Goal: Task Accomplishment & Management: Complete application form

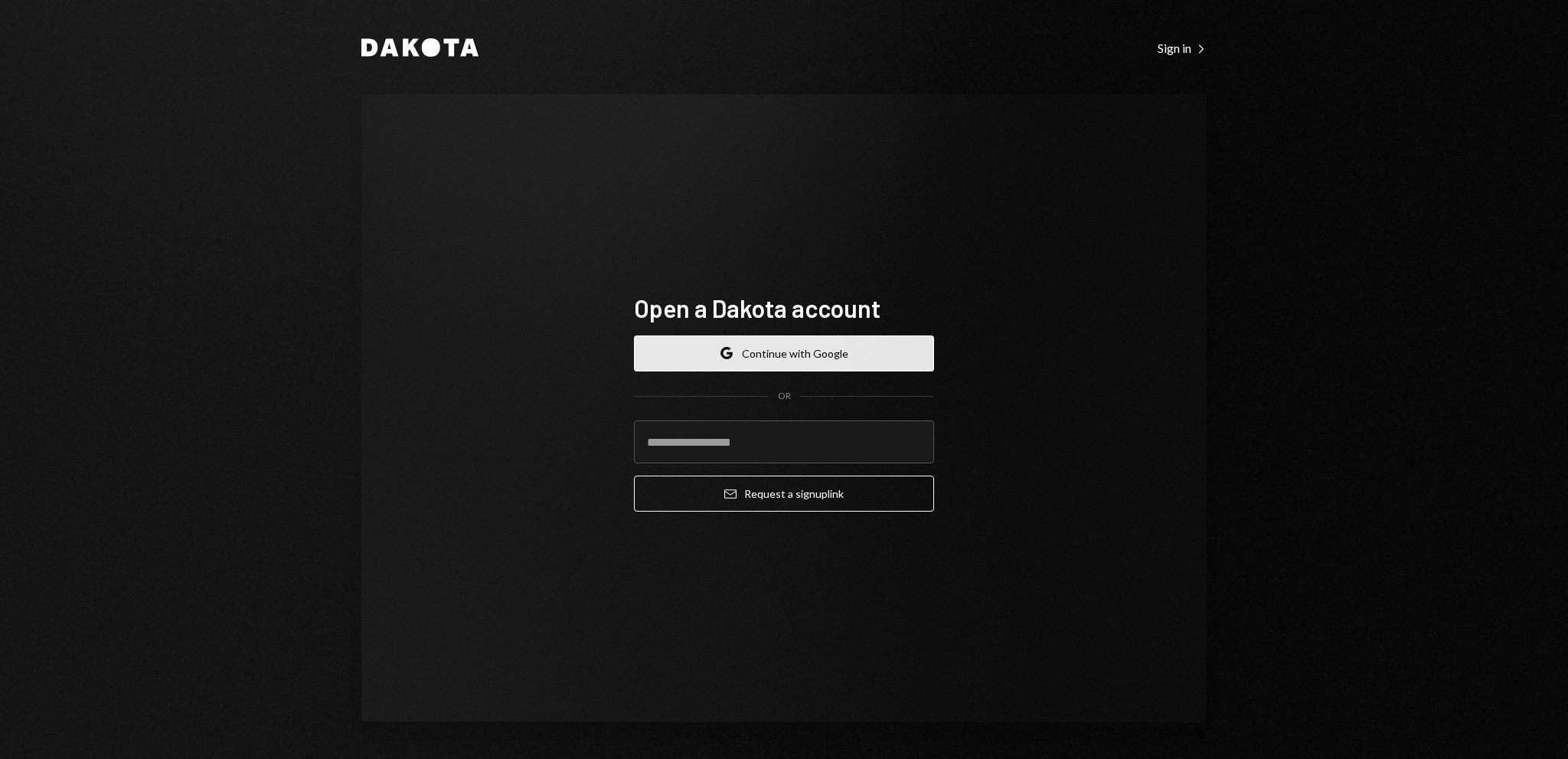
click at [802, 356] on button "Google Continue with Google" at bounding box center [784, 353] width 300 height 36
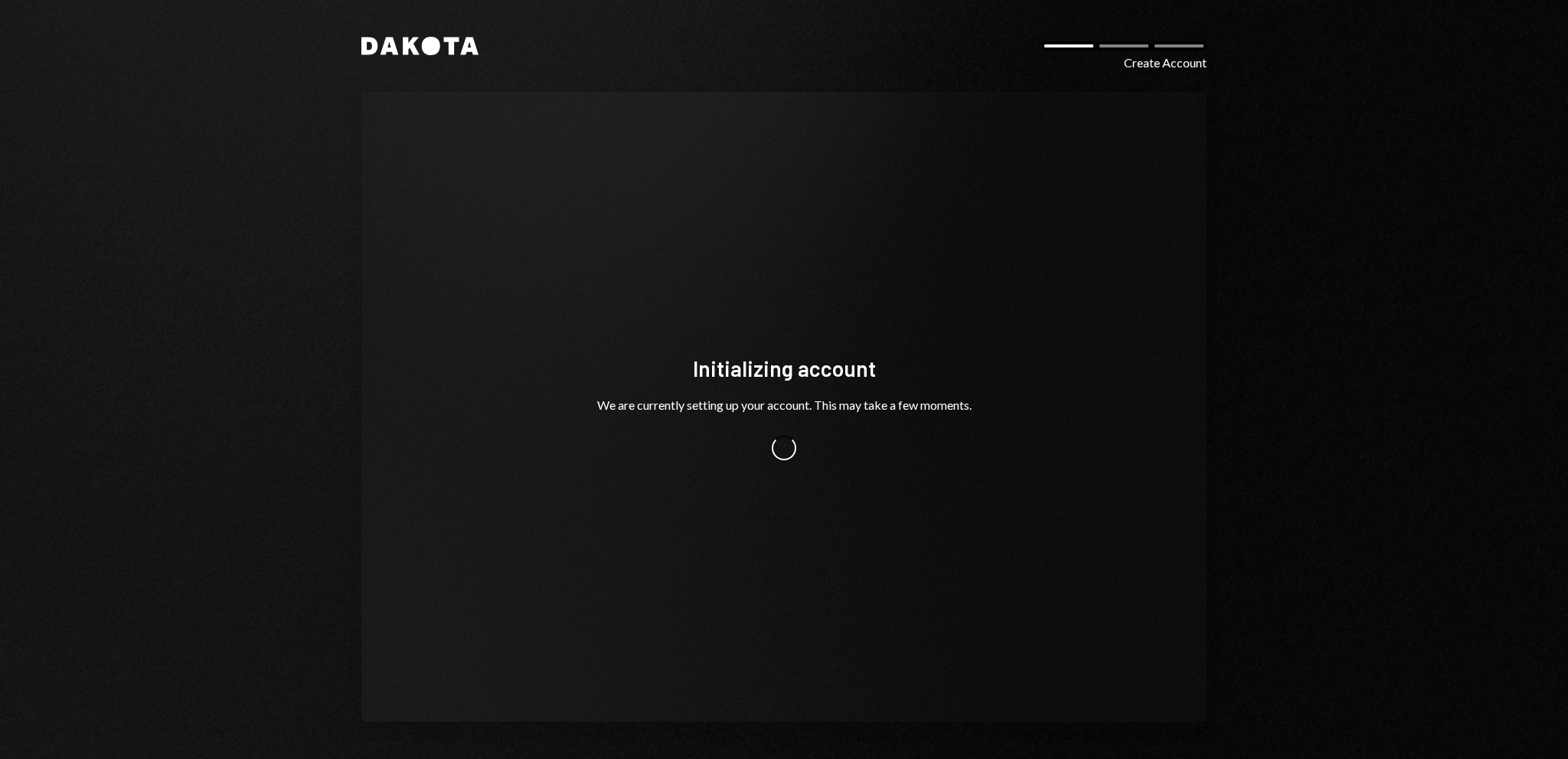
drag, startPoint x: 1178, startPoint y: 303, endPoint x: 1264, endPoint y: 7, distance: 308.2
click at [1180, 301] on div "Initializing account We are currently setting up your account. This may take a …" at bounding box center [784, 406] width 845 height 630
click at [907, 338] on div "Initializing account We are currently setting up your account. This may take a …" at bounding box center [784, 407] width 459 height 229
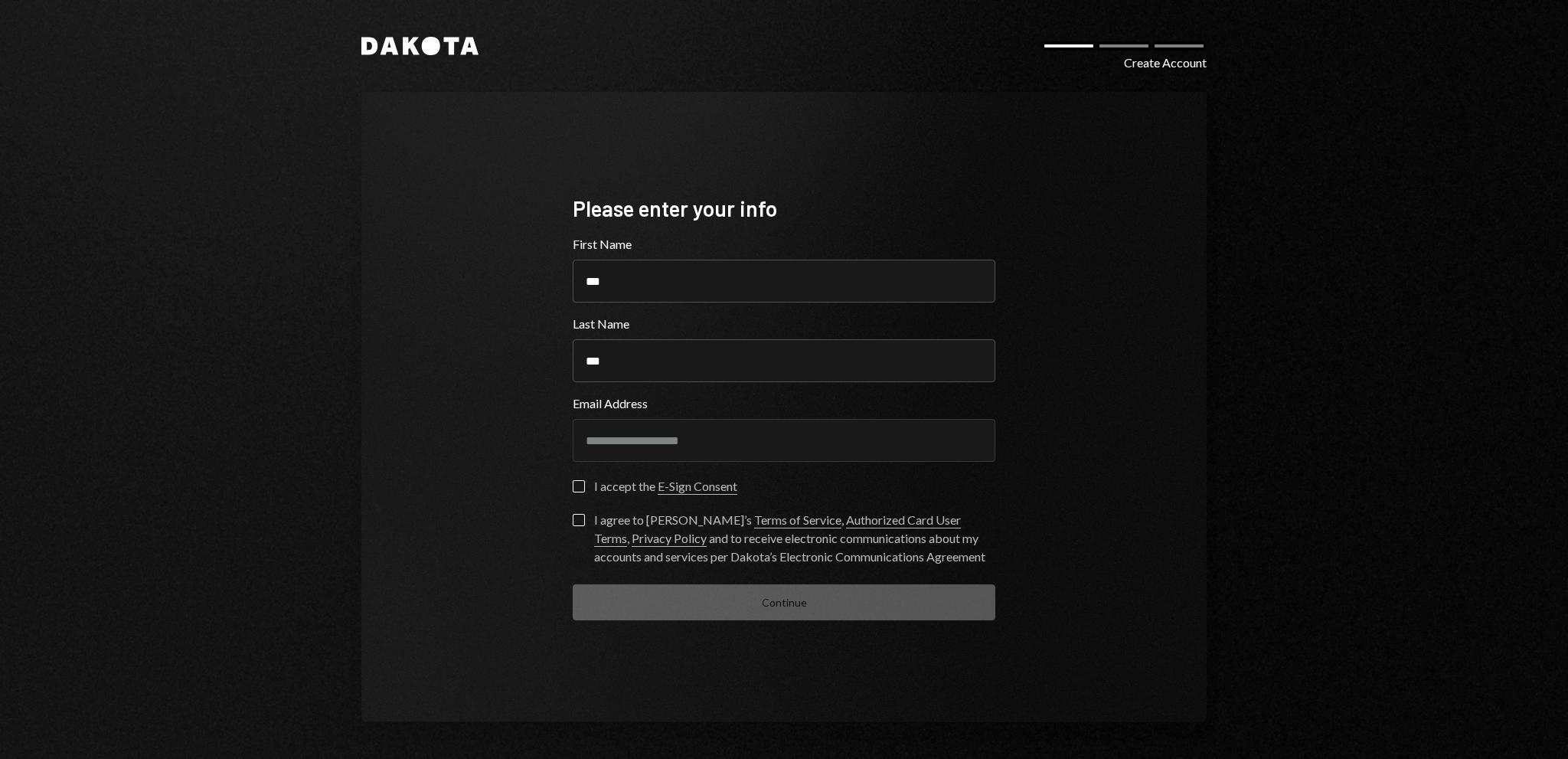
drag, startPoint x: 584, startPoint y: 474, endPoint x: 581, endPoint y: 485, distance: 11.4
click at [581, 475] on form "**********" at bounding box center [784, 428] width 423 height 385
drag, startPoint x: 581, startPoint y: 485, endPoint x: 585, endPoint y: 514, distance: 29.3
click at [581, 486] on button "I accept the E-Sign Consent" at bounding box center [579, 486] width 12 height 12
click at [581, 518] on button "I agree to Dakota’s Terms of Service , Authorized Card User Terms , Privacy Pol…" at bounding box center [579, 520] width 12 height 12
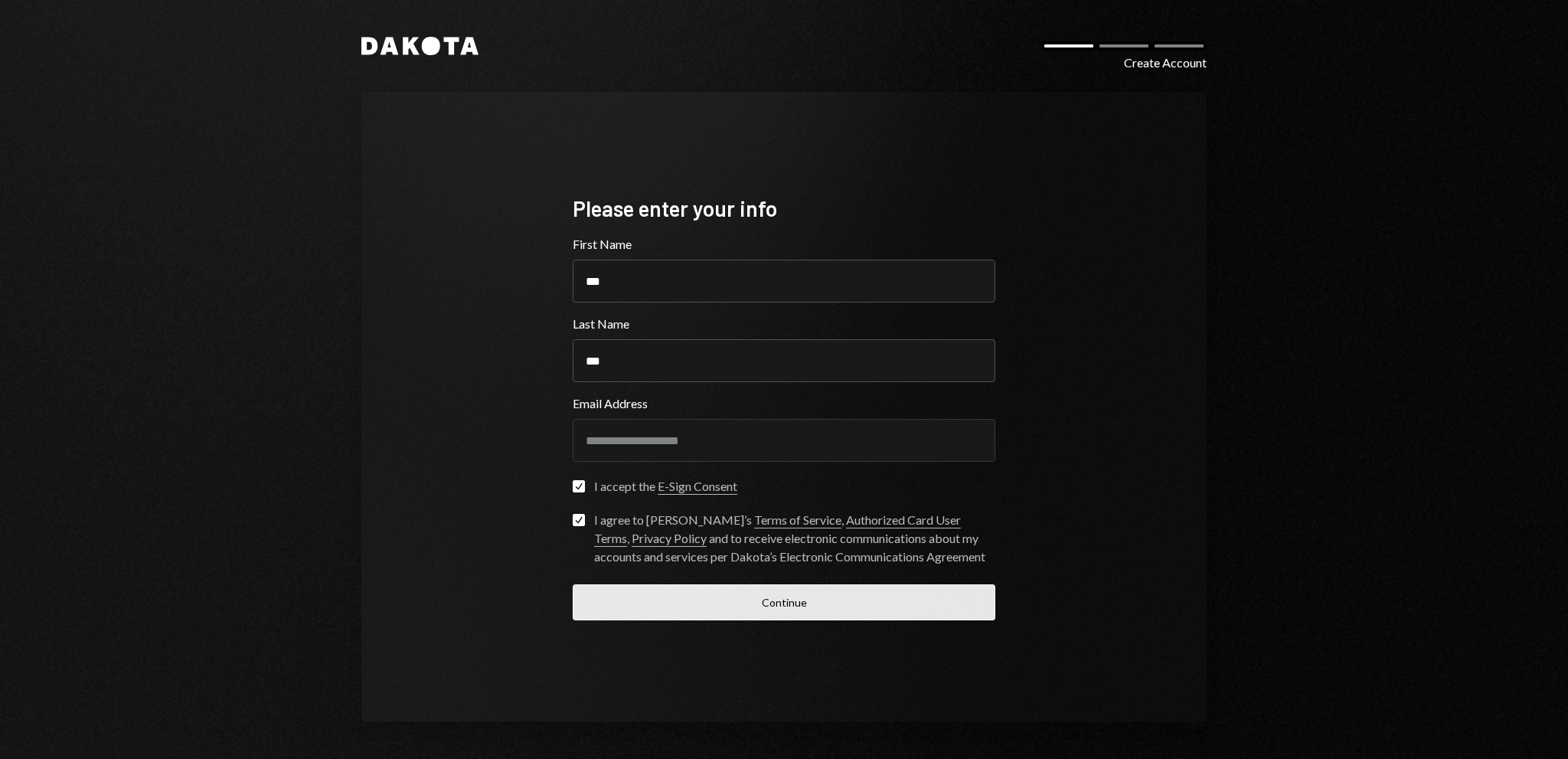
click at [687, 607] on button "Continue" at bounding box center [784, 602] width 423 height 36
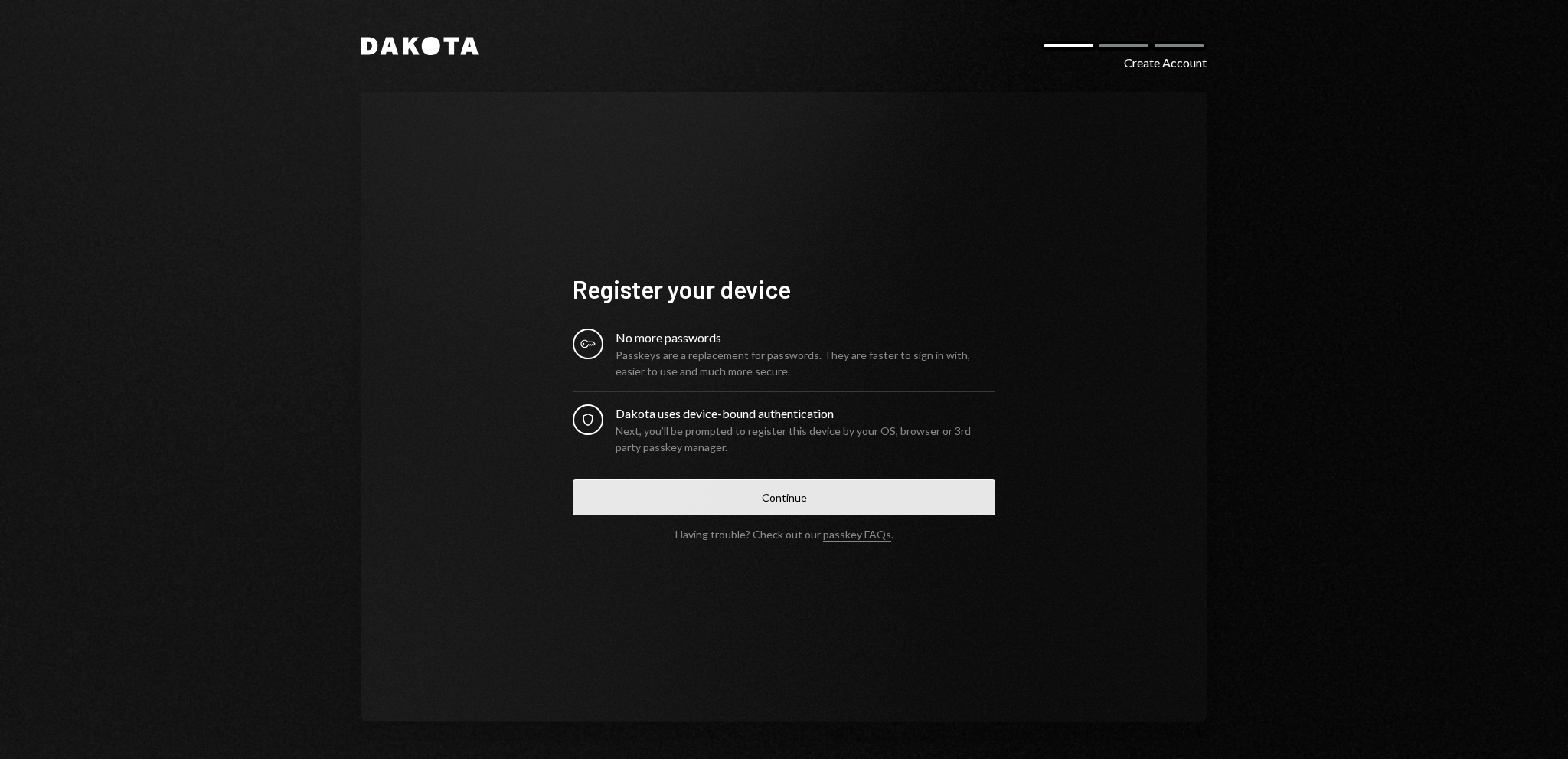
click at [797, 499] on button "Continue" at bounding box center [784, 497] width 423 height 36
drag, startPoint x: 870, startPoint y: 478, endPoint x: 873, endPoint y: 487, distance: 9.5
click at [870, 478] on form "Register your device Key No more passwords Passkeys are a replacement for passw…" at bounding box center [784, 406] width 423 height 267
click at [873, 487] on button "Continue" at bounding box center [784, 497] width 423 height 36
